Goal: Book appointment/travel/reservation

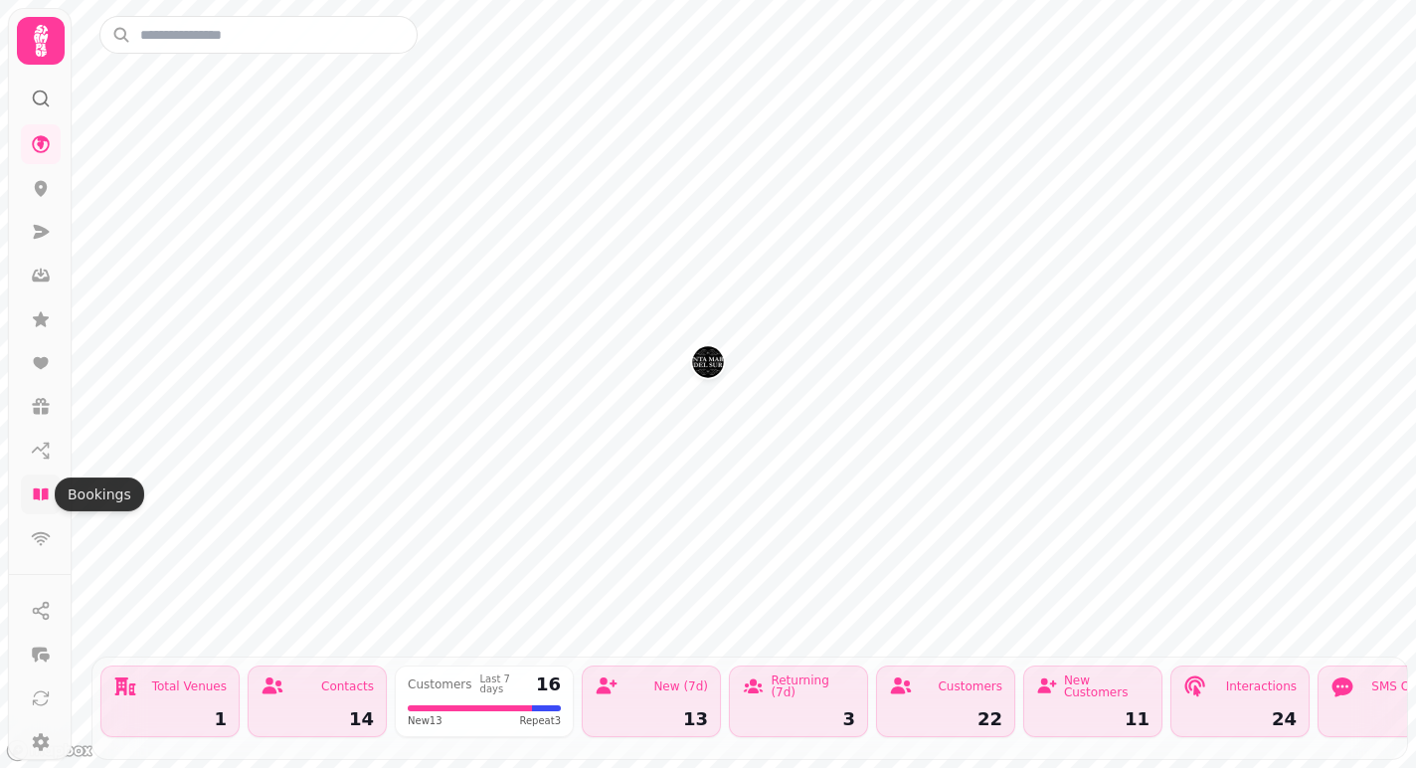
click at [44, 498] on icon at bounding box center [40, 494] width 15 height 12
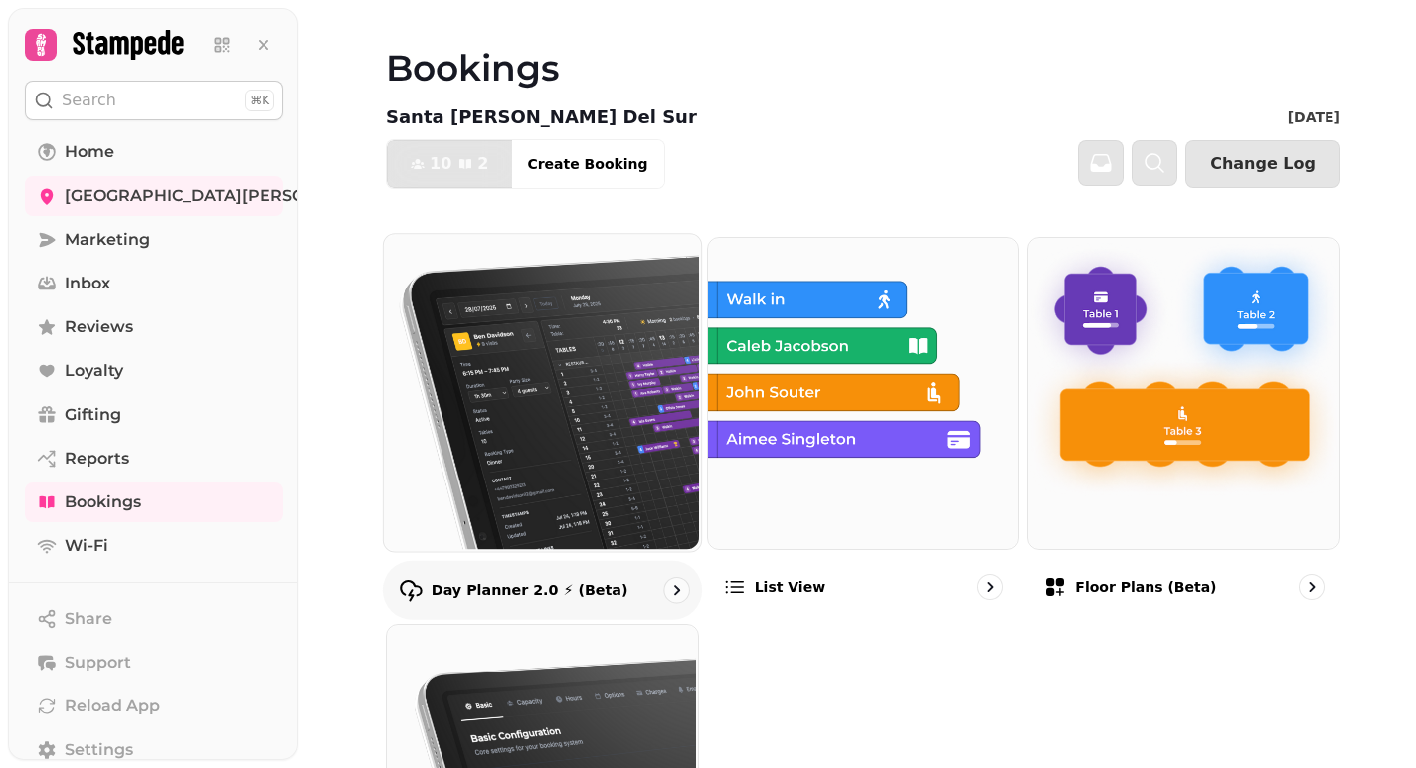
click at [557, 379] on img at bounding box center [540, 390] width 317 height 317
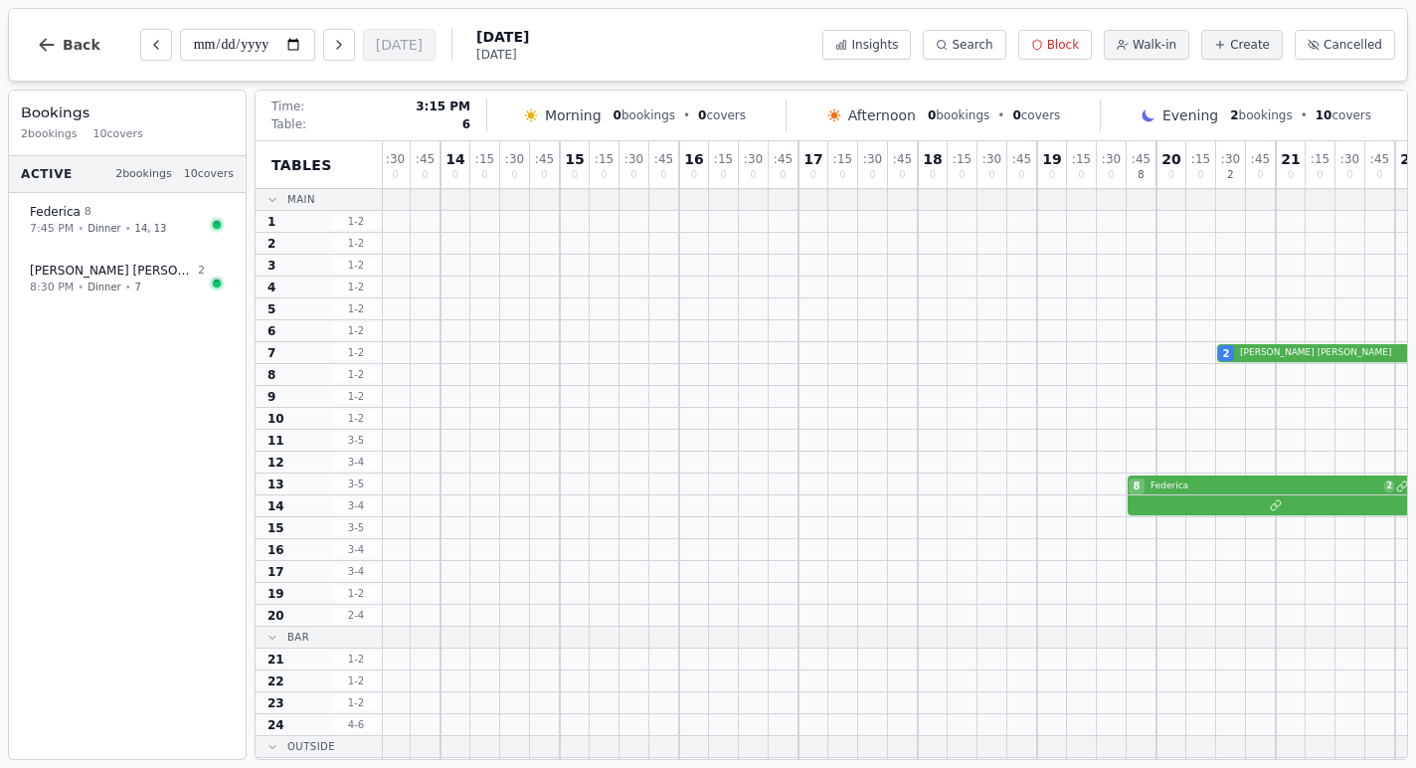
scroll to position [0, 123]
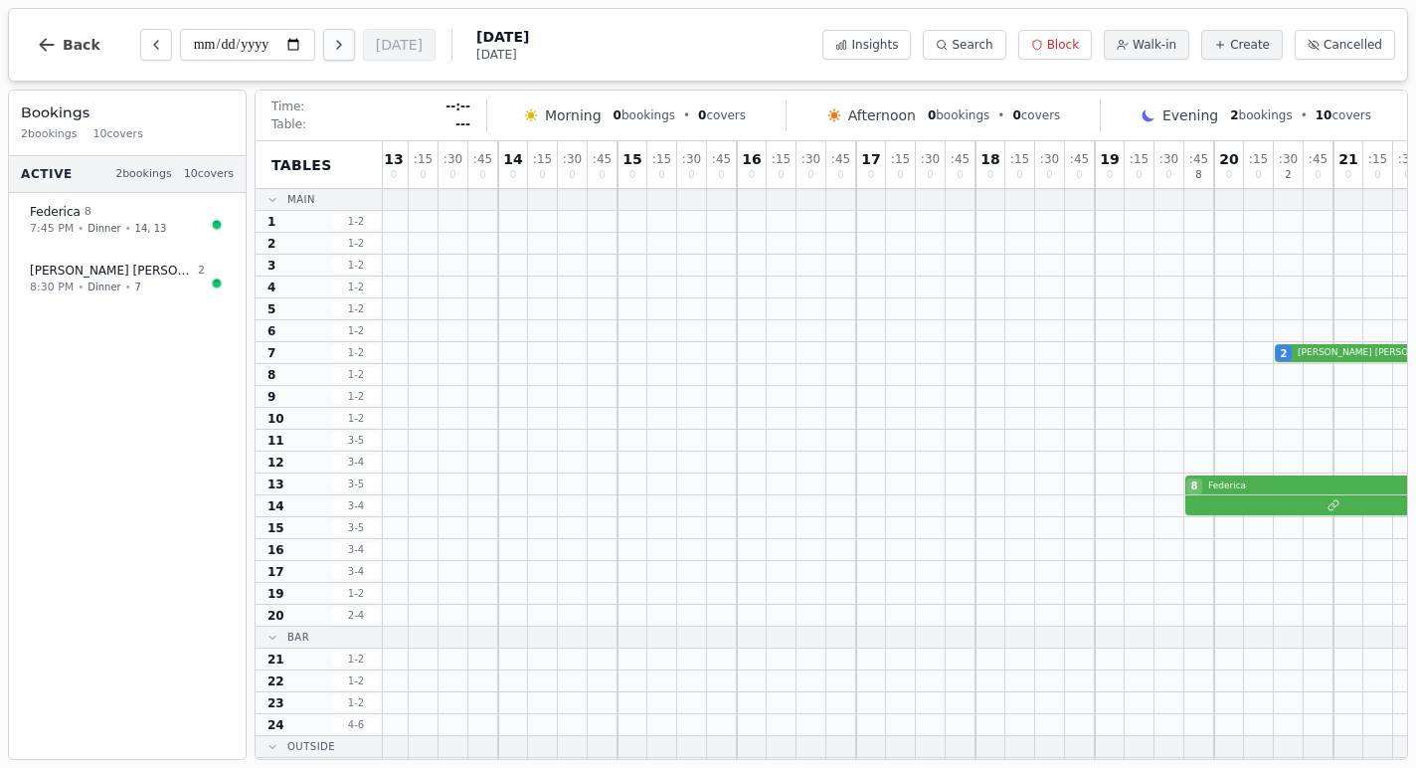
click at [331, 49] on icon "Next day" at bounding box center [339, 45] width 16 height 16
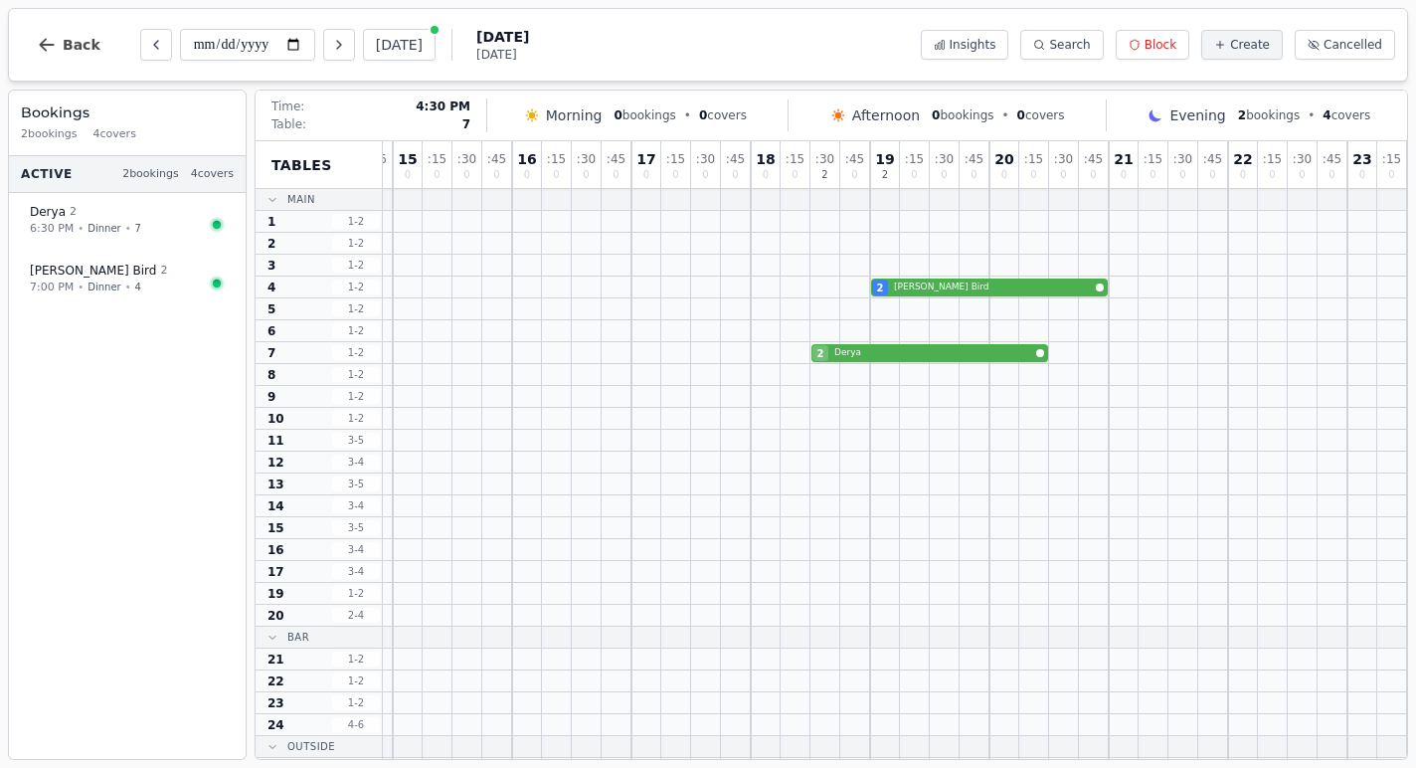
scroll to position [0, 0]
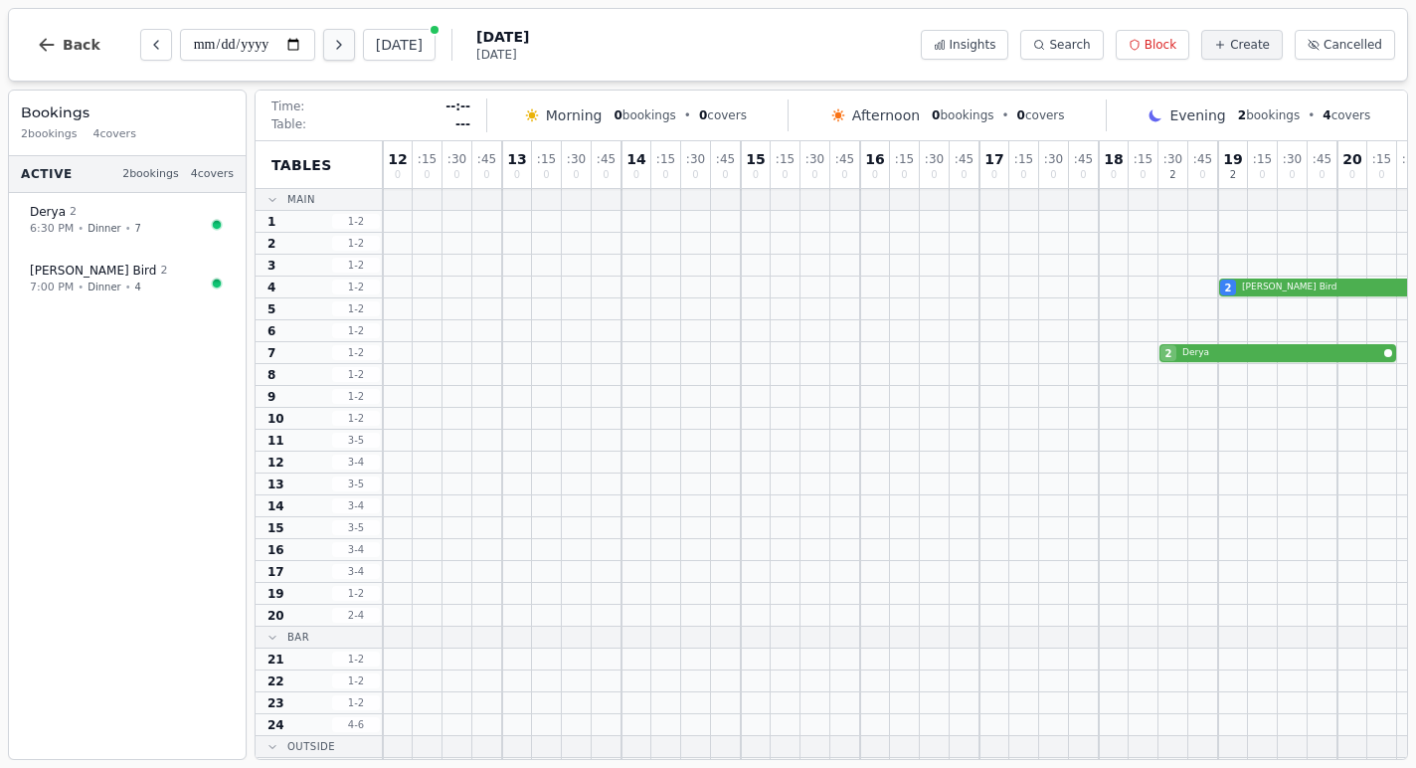
click at [331, 44] on icon "Next day" at bounding box center [339, 45] width 16 height 16
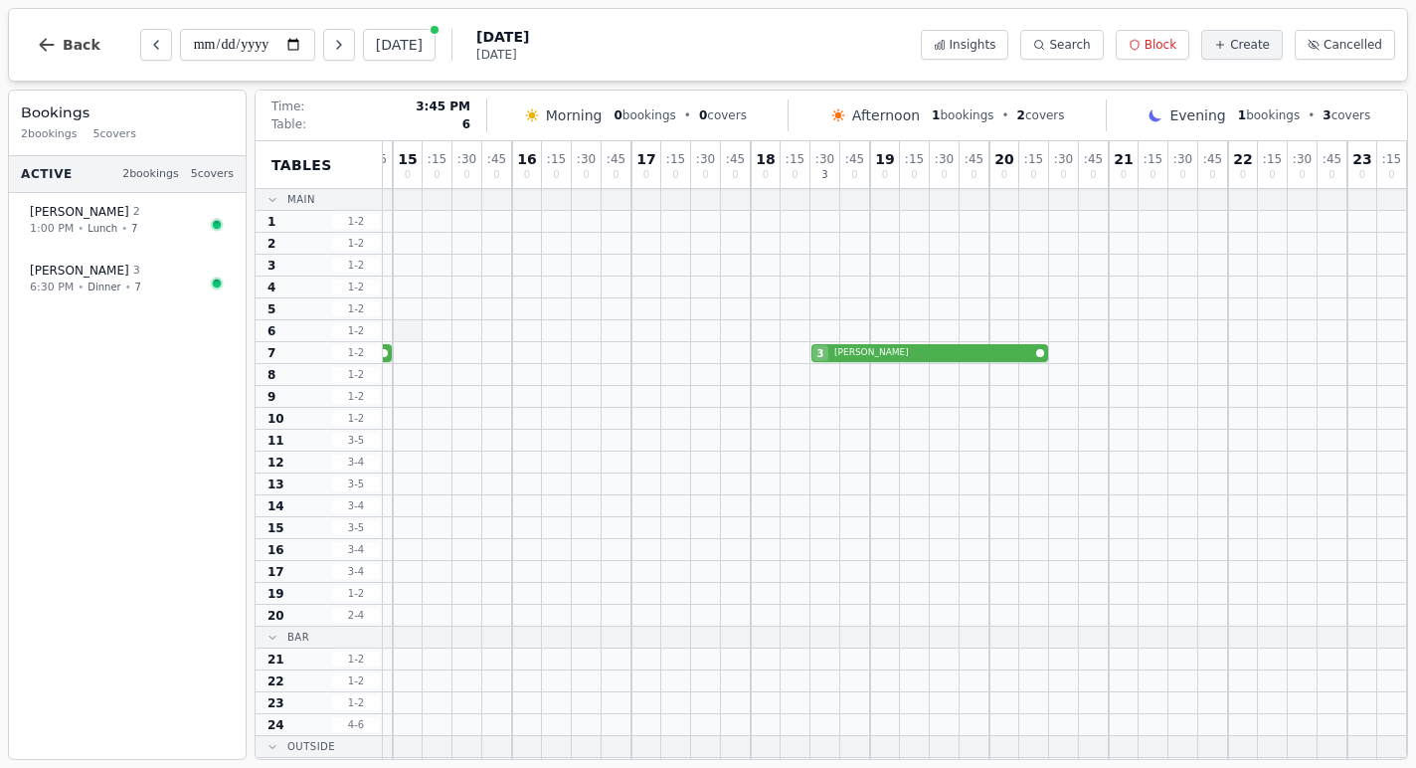
scroll to position [0, 348]
click at [331, 40] on icon "Next day" at bounding box center [339, 45] width 16 height 16
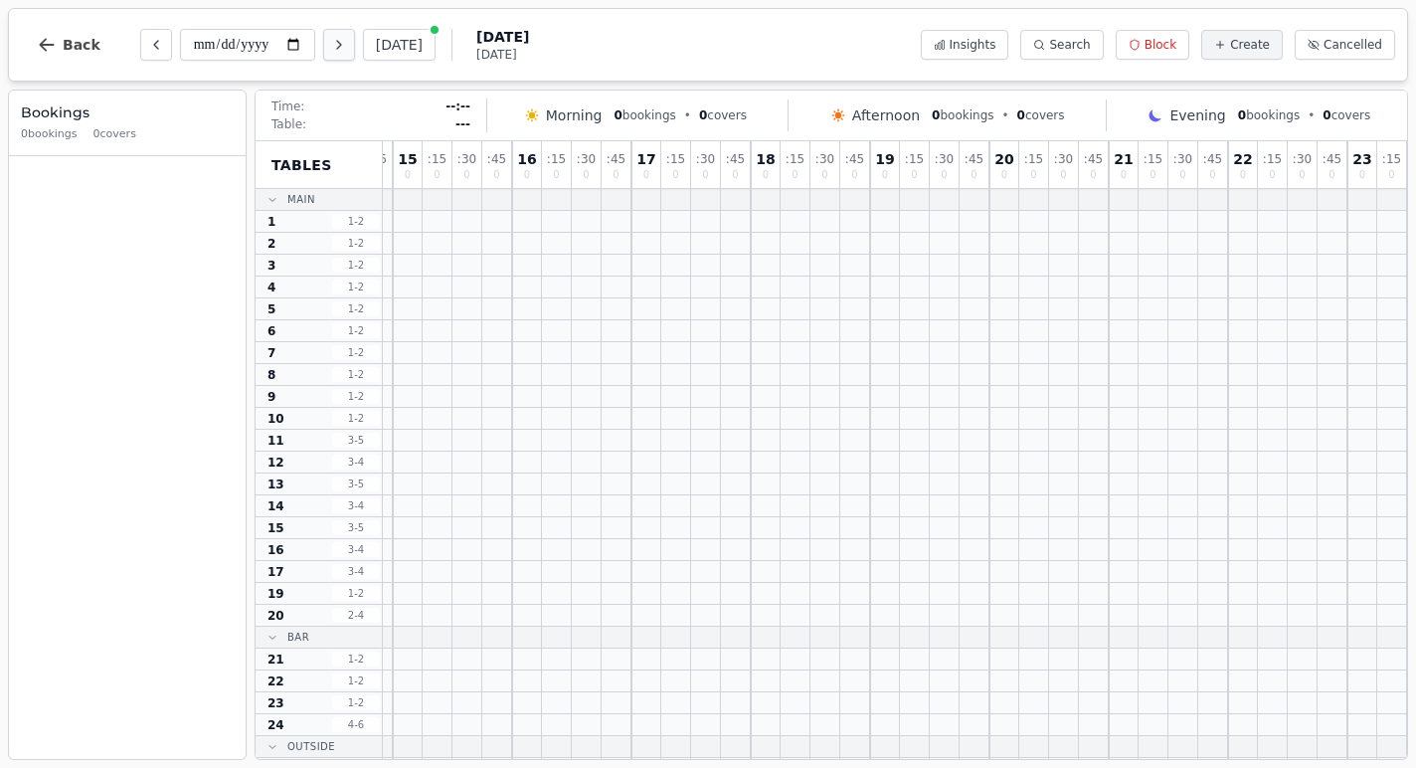
click at [331, 45] on icon "Next day" at bounding box center [339, 45] width 16 height 16
click at [331, 50] on icon "Next day" at bounding box center [339, 45] width 16 height 16
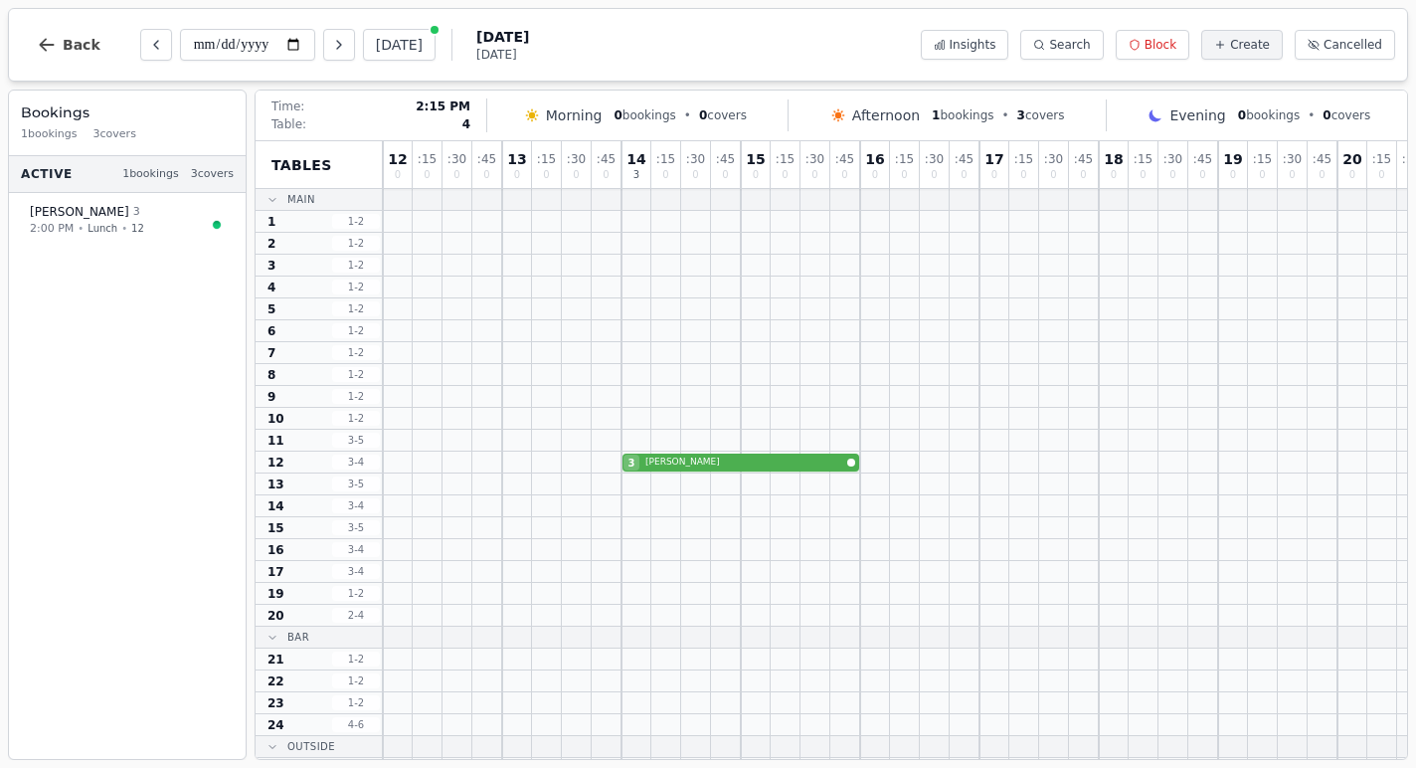
scroll to position [0, 0]
click at [331, 46] on icon "Next day" at bounding box center [339, 45] width 16 height 16
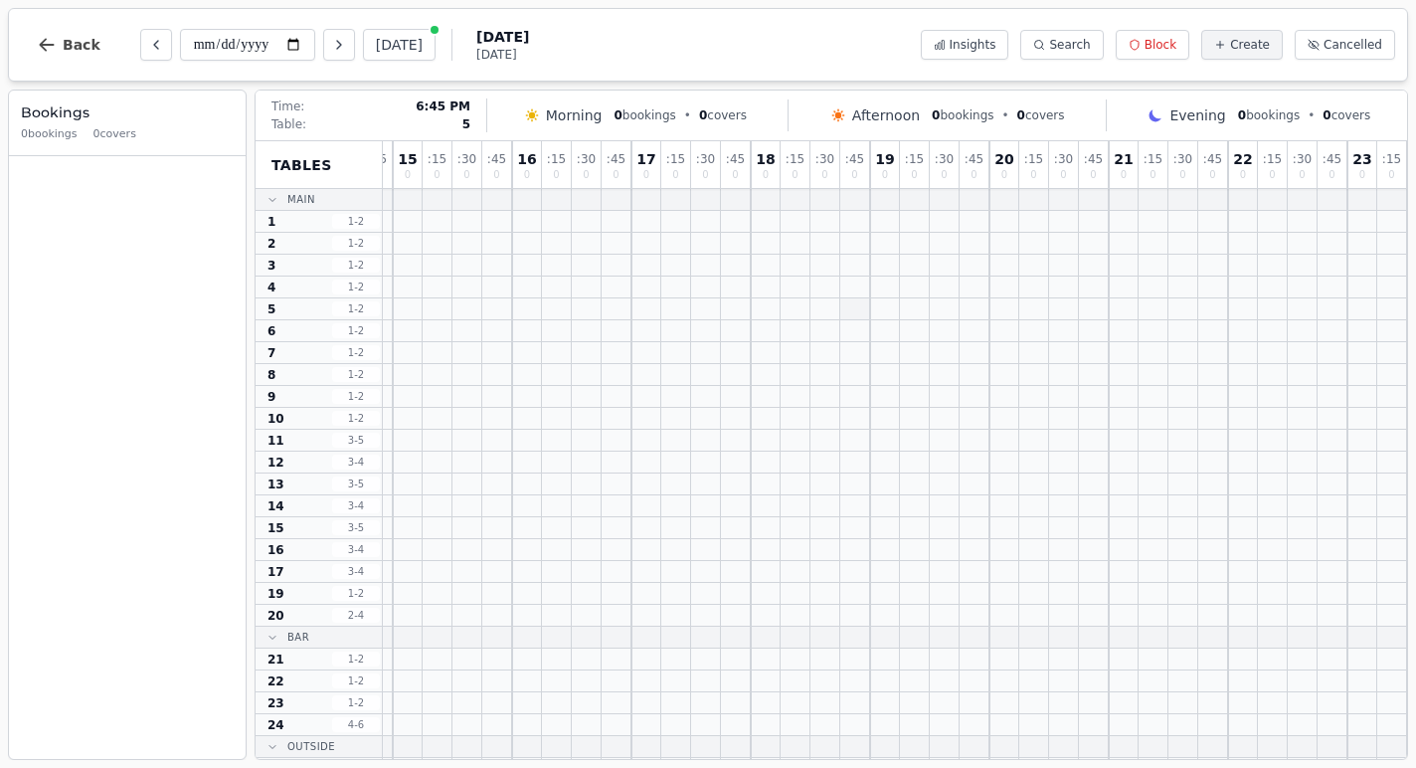
scroll to position [0, 348]
click at [149, 49] on icon "Previous day" at bounding box center [156, 45] width 16 height 16
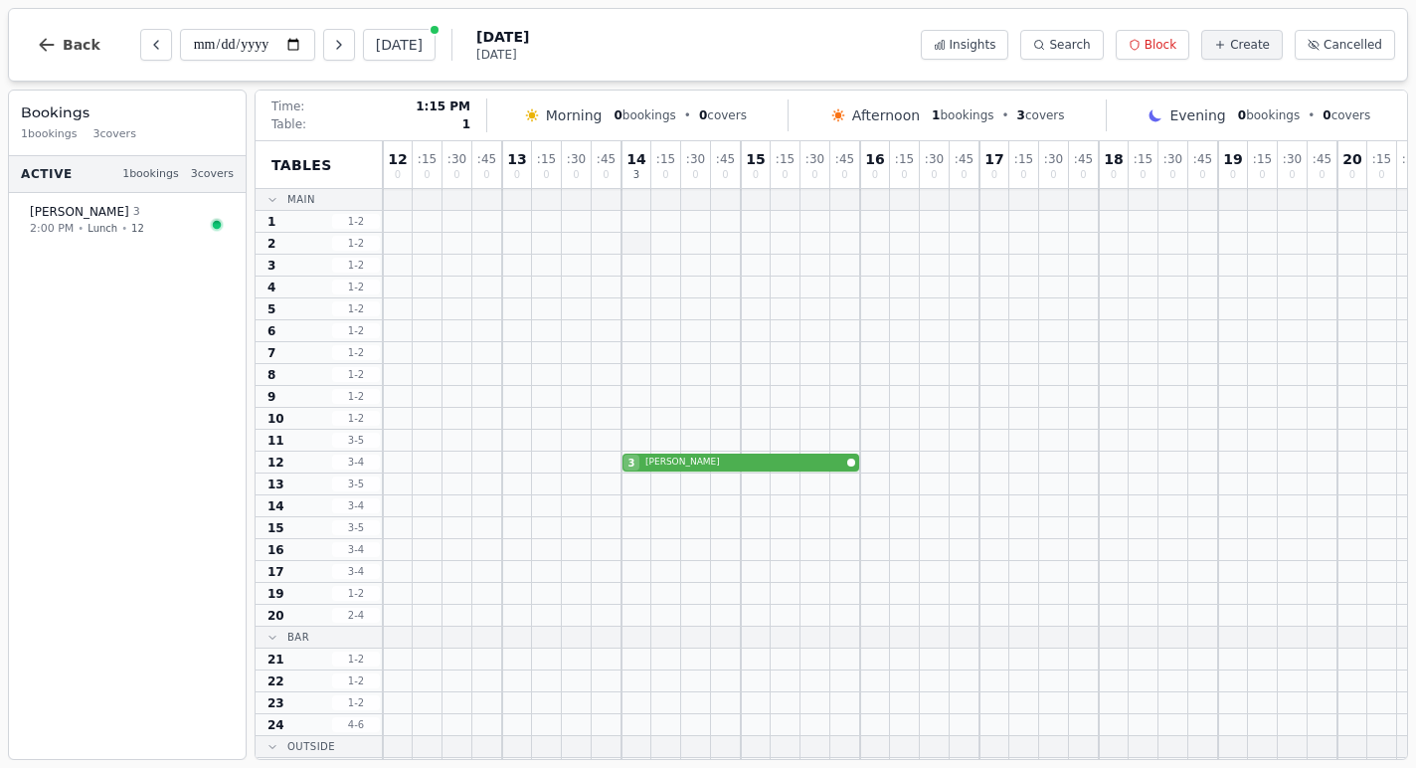
scroll to position [0, 0]
click at [331, 45] on icon "Next day" at bounding box center [339, 45] width 16 height 16
type input "**********"
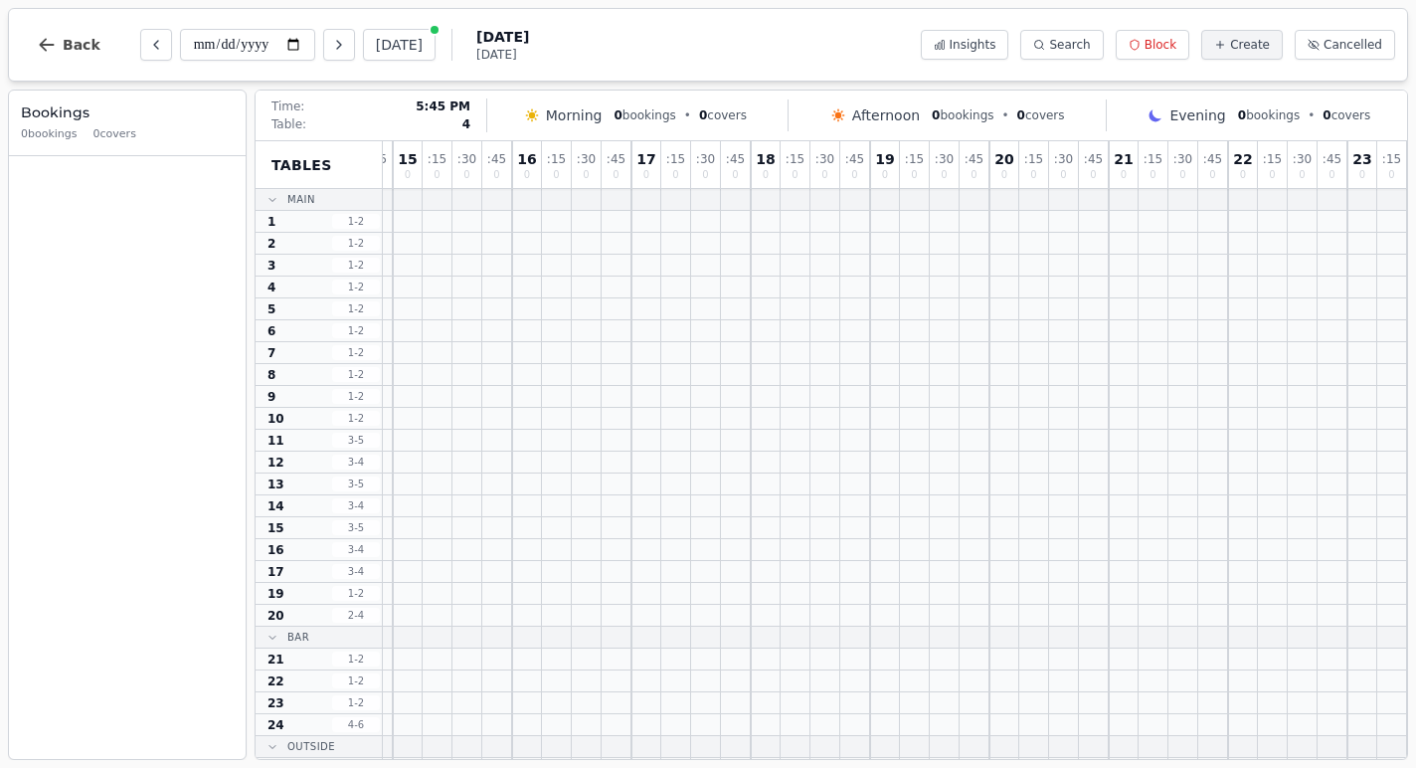
scroll to position [0, 348]
